Goal: Task Accomplishment & Management: Manage account settings

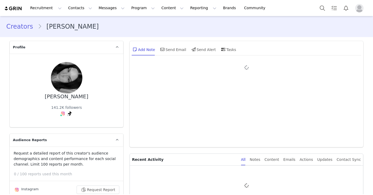
type input "+1 ([GEOGRAPHIC_DATA])"
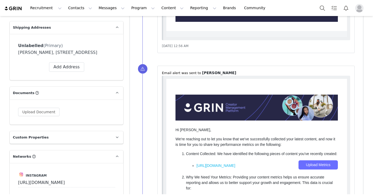
type input "[PERSON_NAME]"
type input "[PERSON_NAME][EMAIL_ADDRESS][DOMAIN_NAME]"
type input "US"
type input "Buzzer 2193"
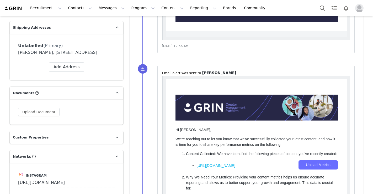
type input "[GEOGRAPHIC_DATA]"
type input "+1 ([GEOGRAPHIC_DATA])"
select select "[object Object]"
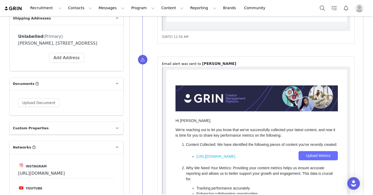
select select "[object Object]"
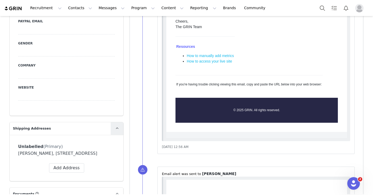
scroll to position [424, 0]
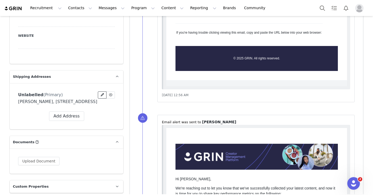
click at [102, 93] on icon at bounding box center [102, 94] width 3 height 3
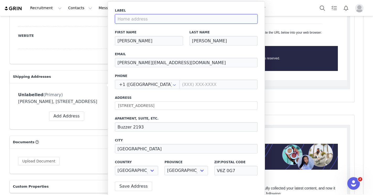
click at [143, 20] on input at bounding box center [186, 18] width 143 height 9
type input "HOLD ON SENDING"
click at [176, 28] on div "First Name [PERSON_NAME]" at bounding box center [149, 38] width 75 height 22
click at [143, 186] on button "Save Address" at bounding box center [133, 185] width 37 height 9
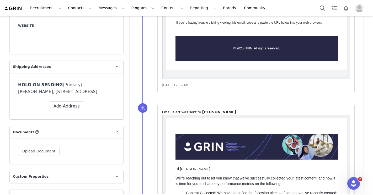
scroll to position [435, 0]
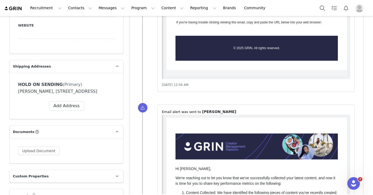
click at [75, 92] on div "[PERSON_NAME], [STREET_ADDRESS]" at bounding box center [66, 91] width 97 height 6
click at [109, 83] on icon at bounding box center [110, 84] width 3 height 3
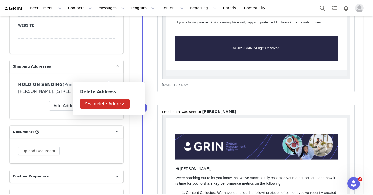
click at [118, 73] on div "HOLD ON SENDING (Primary) [PERSON_NAME], [STREET_ADDRESS] Label First Name [PER…" at bounding box center [67, 96] width 114 height 46
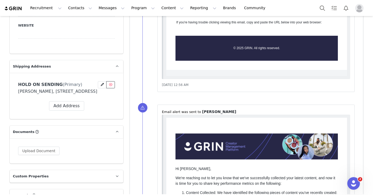
click at [108, 82] on span at bounding box center [110, 84] width 5 height 5
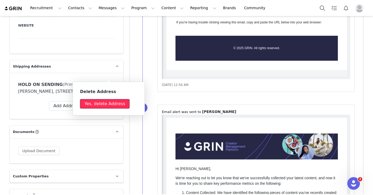
click at [107, 102] on button "Yes, delete Address" at bounding box center [105, 103] width 50 height 9
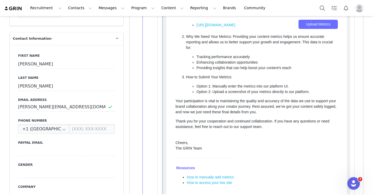
scroll to position [198, 0]
